Goal: Task Accomplishment & Management: Manage account settings

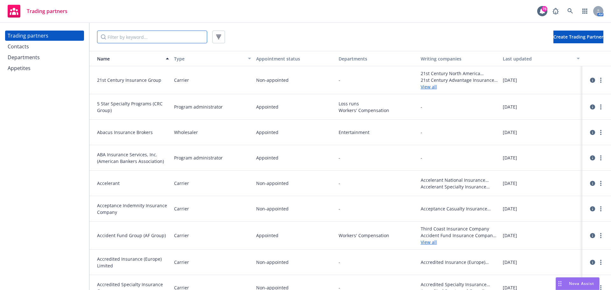
click at [119, 37] on input "Filter by keyword..." at bounding box center [152, 37] width 110 height 13
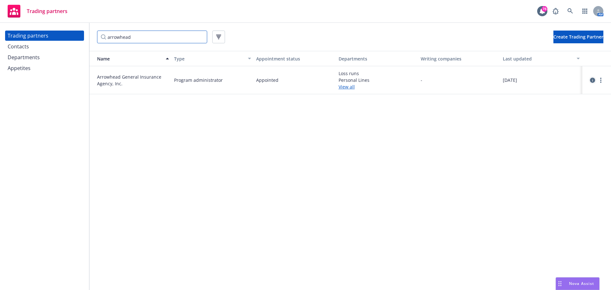
type input "arrowhead"
click at [591, 80] on icon "circleInformation" at bounding box center [592, 80] width 5 height 5
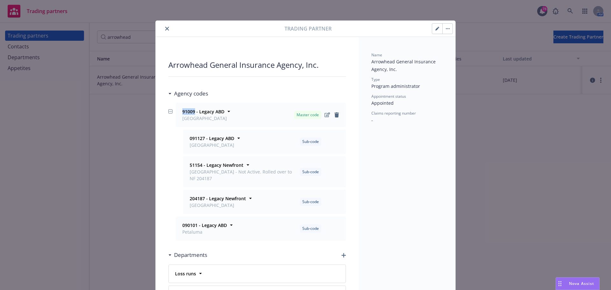
drag, startPoint x: 193, startPoint y: 111, endPoint x: 179, endPoint y: 111, distance: 13.7
click at [181, 111] on div "91009 - [GEOGRAPHIC_DATA]" at bounding box center [204, 114] width 46 height 13
copy strong "91009"
click at [325, 114] on icon "Edit" at bounding box center [327, 114] width 5 height 5
select select "LEGACY_ABD"
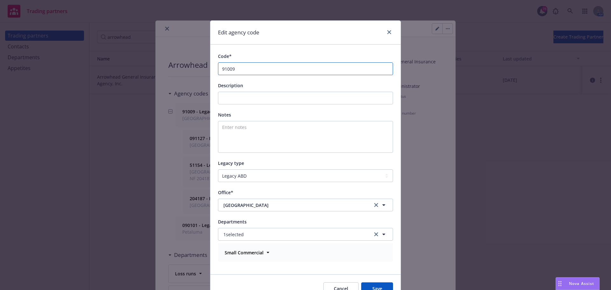
click at [219, 70] on input "91009" at bounding box center [305, 68] width 175 height 13
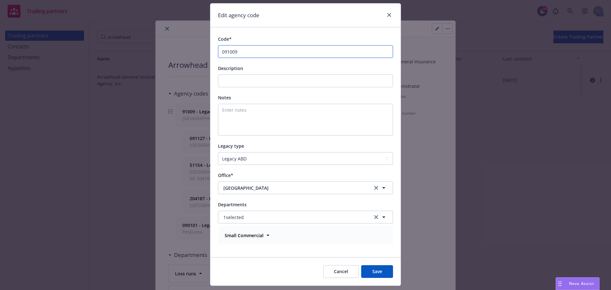
scroll to position [33, 0]
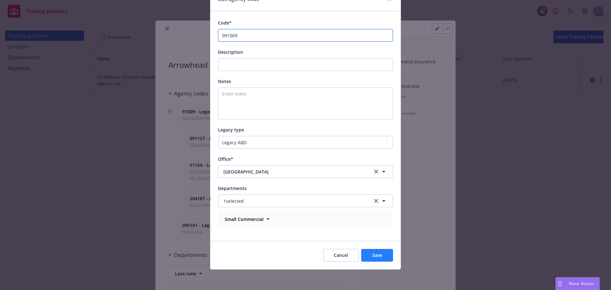
type input "091009"
click at [372, 251] on button "Save" at bounding box center [377, 255] width 32 height 13
